Goal: Check status: Check status

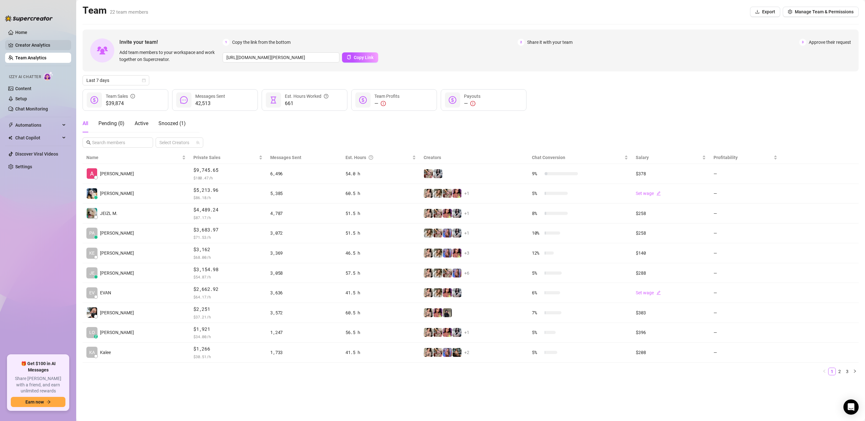
click at [28, 43] on link "Creator Analytics" at bounding box center [40, 45] width 51 height 10
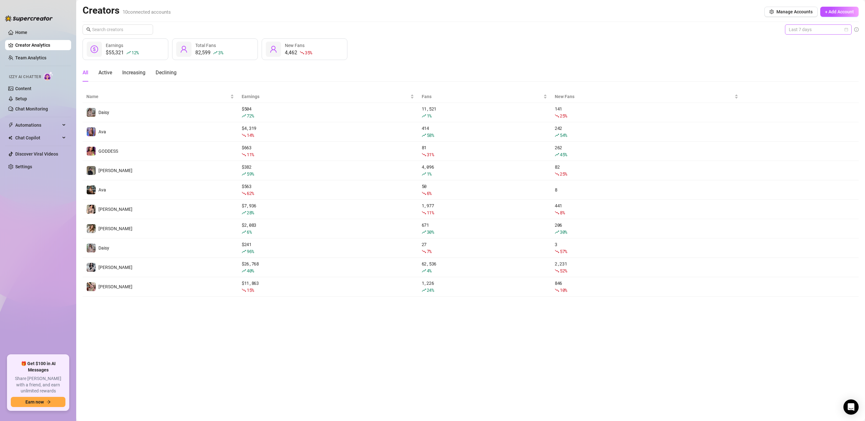
click at [822, 28] on span "Last 7 days" at bounding box center [818, 30] width 59 height 10
click at [807, 82] on div "Custom date" at bounding box center [818, 82] width 57 height 7
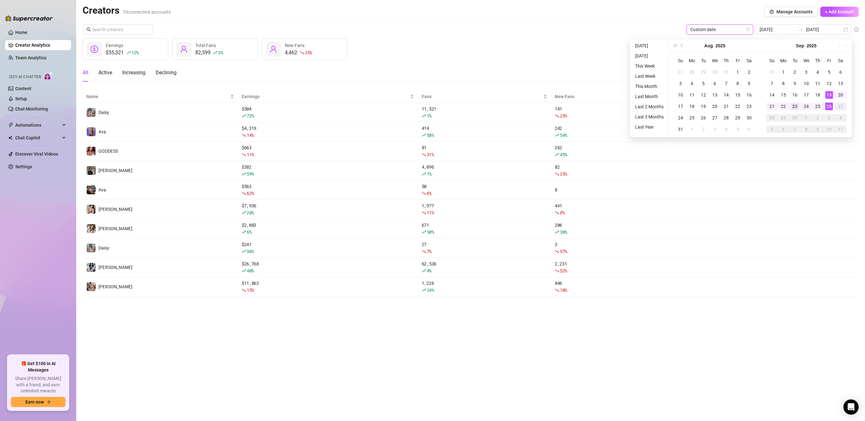
type input "[DATE]"
click at [792, 107] on div "23" at bounding box center [795, 107] width 8 height 8
type input "[DATE]"
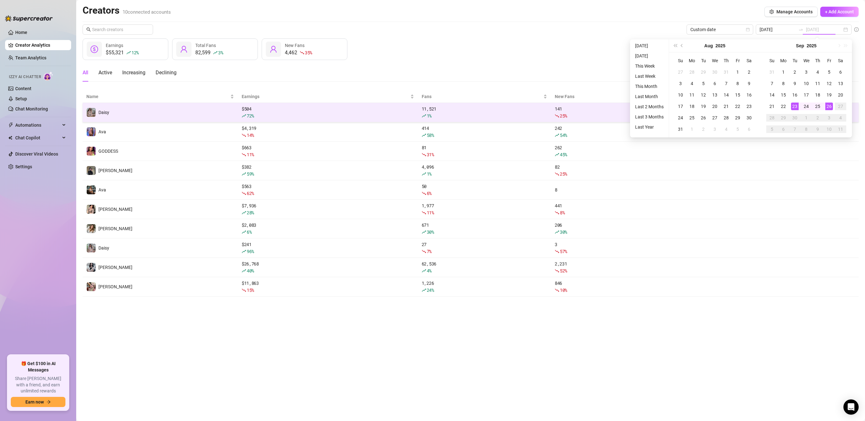
click at [832, 107] on div "26" at bounding box center [829, 107] width 8 height 8
